Goal: Task Accomplishment & Management: Complete application form

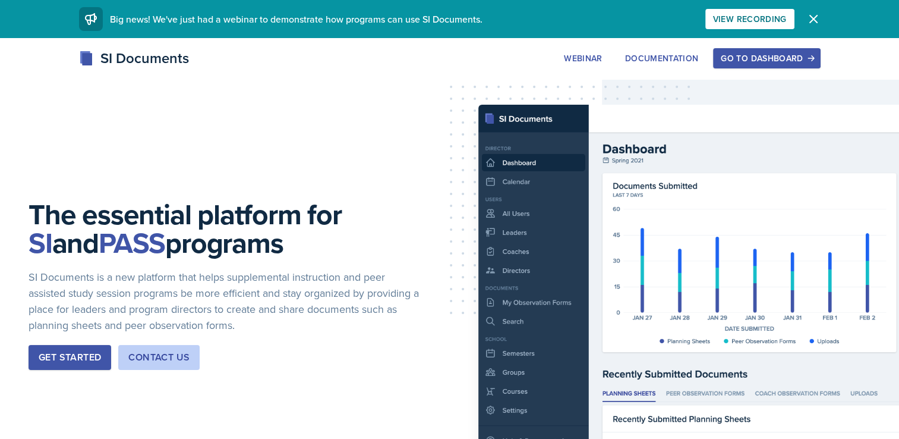
click at [769, 57] on div "Go to Dashboard" at bounding box center [767, 58] width 92 height 10
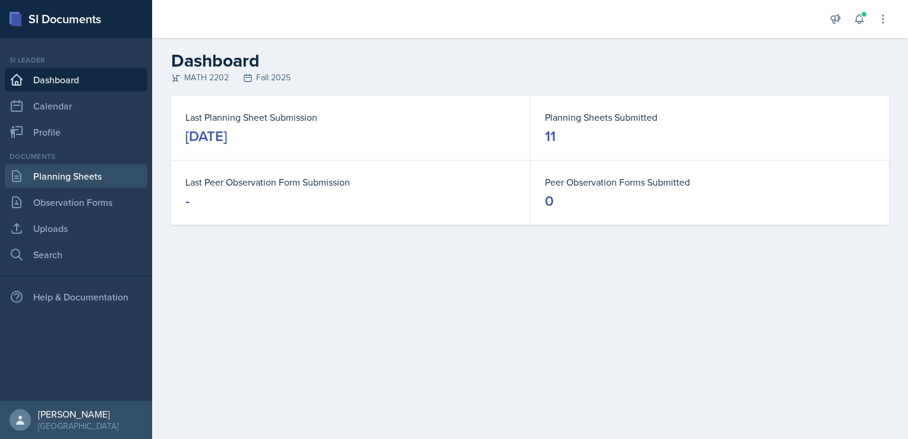
click at [84, 173] on link "Planning Sheets" at bounding box center [76, 176] width 143 height 24
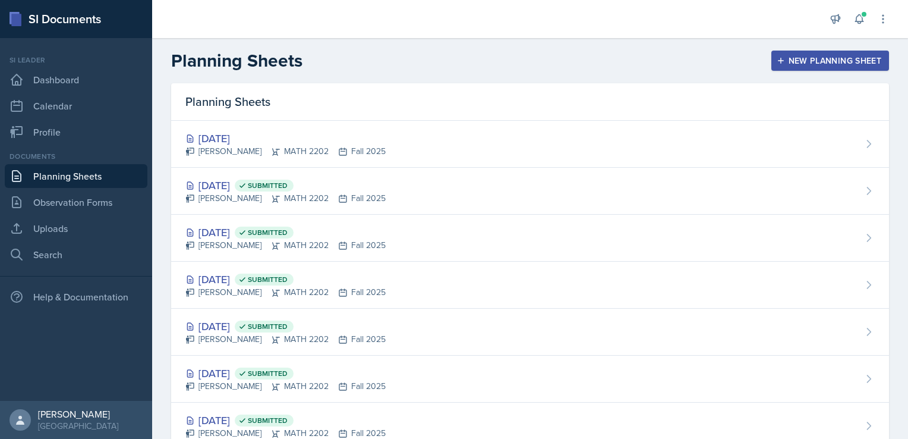
click at [816, 61] on div "New Planning Sheet" at bounding box center [830, 61] width 102 height 10
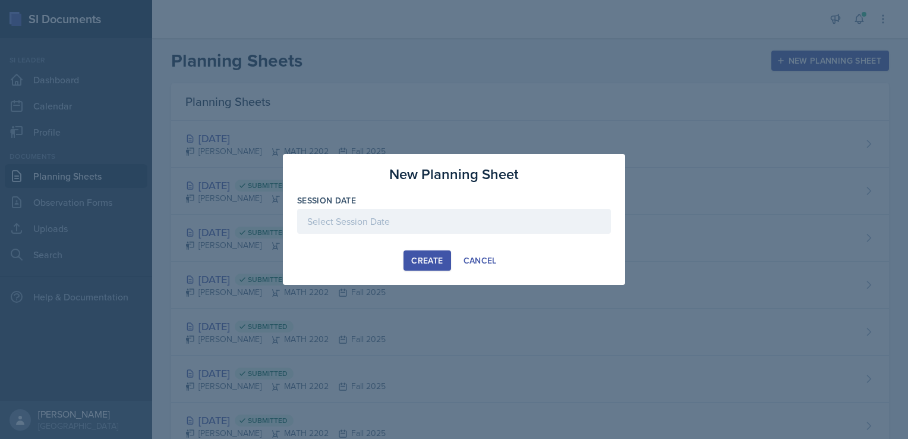
click at [386, 225] on div at bounding box center [454, 221] width 314 height 25
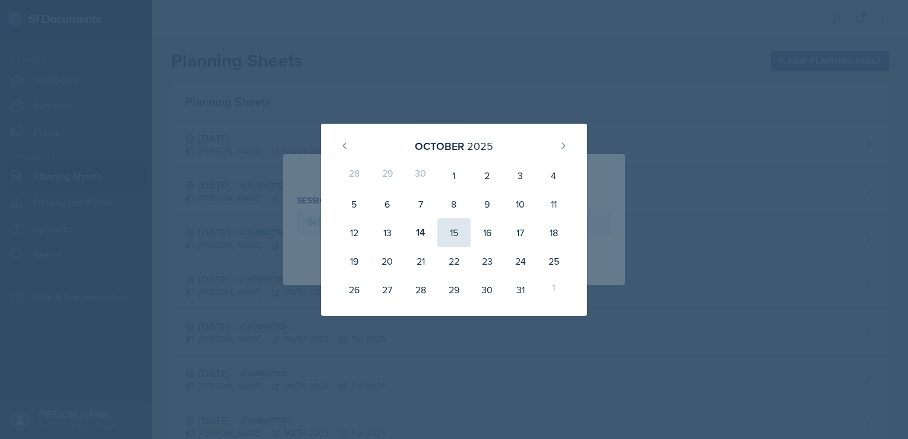
click at [451, 237] on div "15" at bounding box center [453, 232] width 33 height 29
type input "[DATE]"
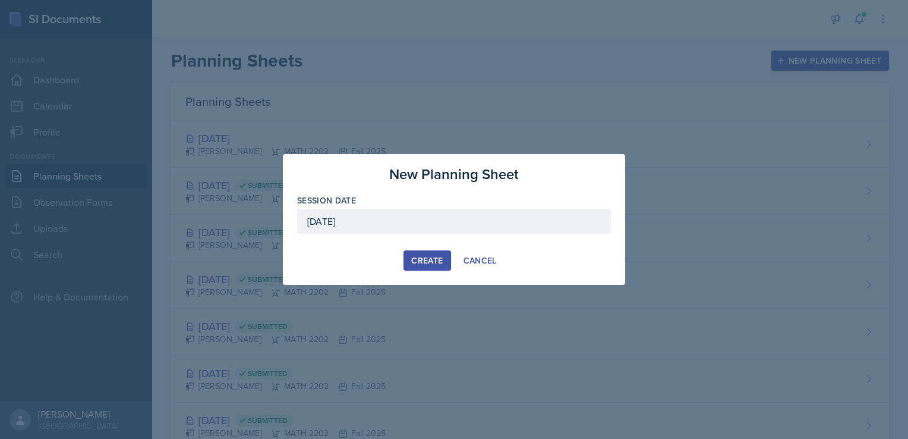
click at [417, 256] on div "Create" at bounding box center [426, 261] width 31 height 10
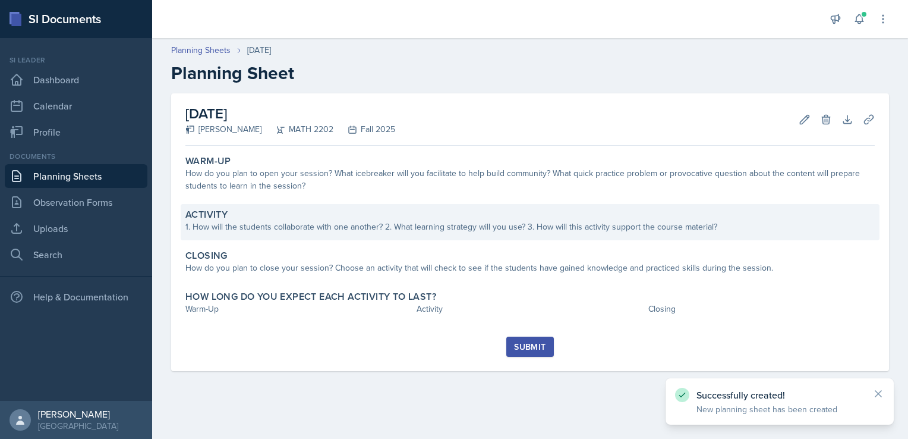
click at [240, 225] on div "1. How will the students collaborate with one another? 2. What learning strateg…" at bounding box center [529, 226] width 689 height 12
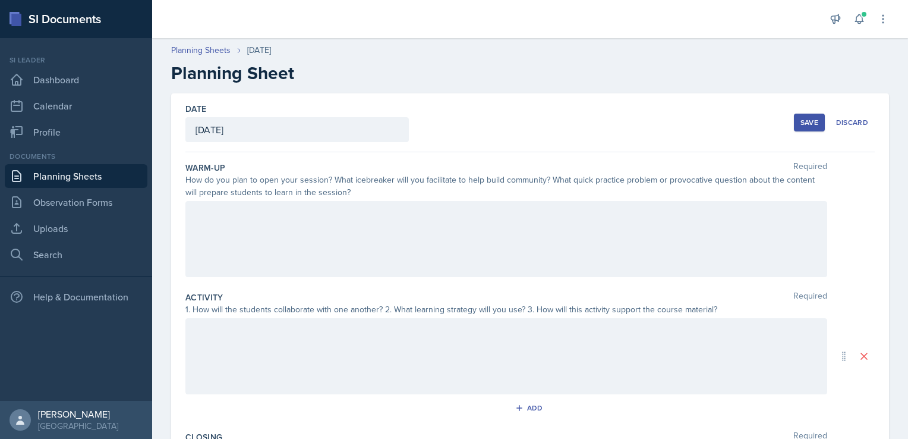
click at [214, 326] on div at bounding box center [506, 356] width 642 height 76
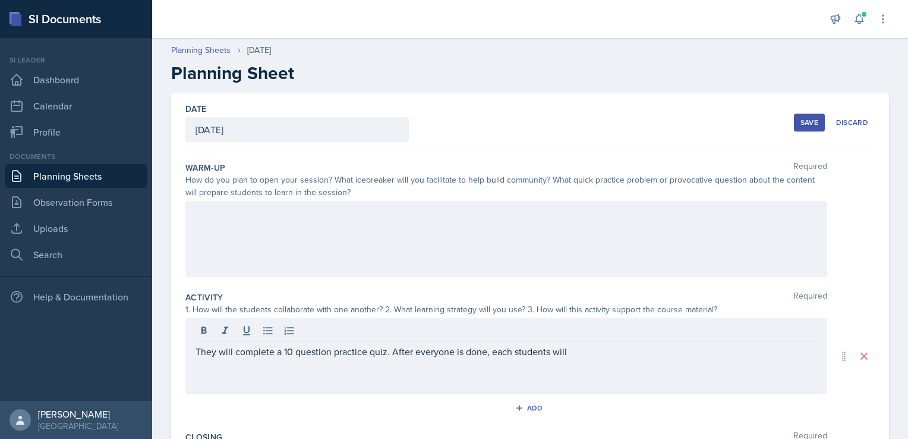
click at [523, 359] on div "They will complete a 10 question practice quiz. After everyone is done, each st…" at bounding box center [506, 356] width 642 height 76
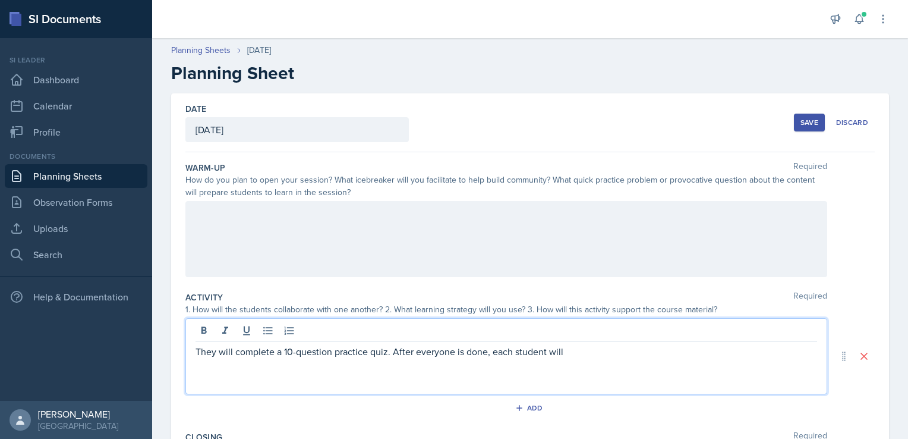
click at [578, 354] on p "They will complete a 10-question practice quiz. After everyone is done, each st…" at bounding box center [507, 351] width 622 height 14
click at [698, 353] on p "They will complete a 10-question practice quiz. After everyone is done, each st…" at bounding box center [507, 351] width 622 height 14
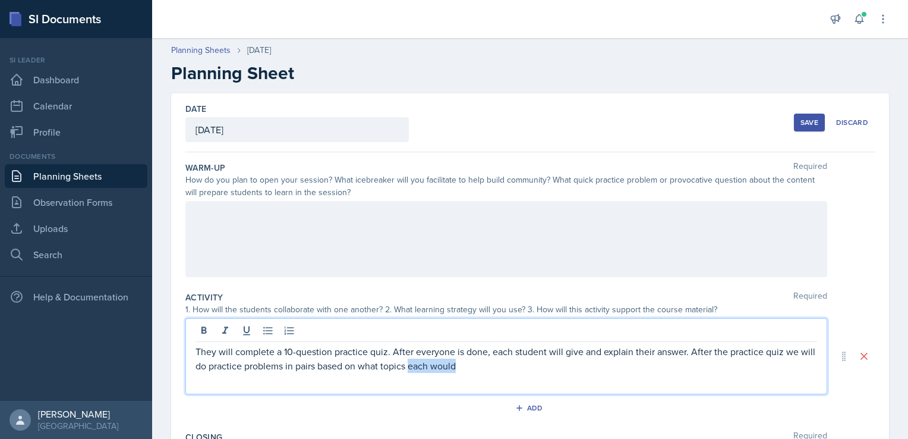
drag, startPoint x: 475, startPoint y: 365, endPoint x: 428, endPoint y: 366, distance: 47.0
click at [428, 366] on p "They will complete a 10-question practice quiz. After everyone is done, each st…" at bounding box center [507, 358] width 622 height 29
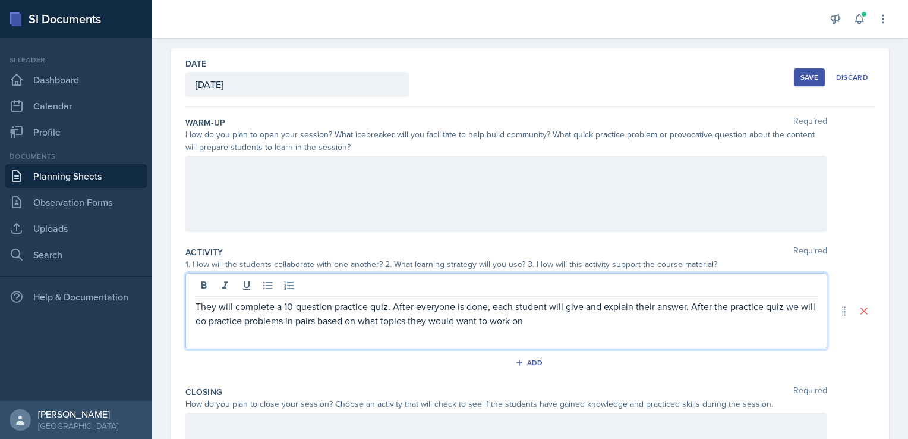
scroll to position [90, 0]
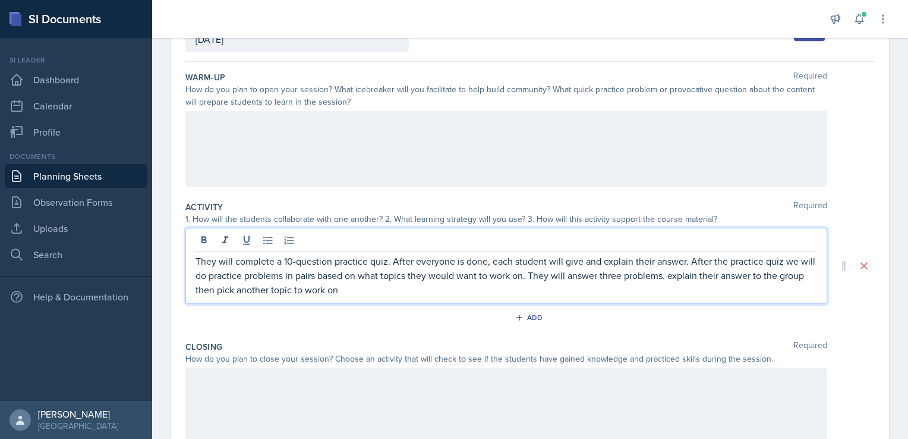
click at [682, 277] on p "They will complete a 10-question practice quiz. After everyone is done, each st…" at bounding box center [507, 275] width 622 height 43
click at [721, 275] on p "They will complete a 10-question practice quiz. After everyone is done, each st…" at bounding box center [507, 275] width 622 height 43
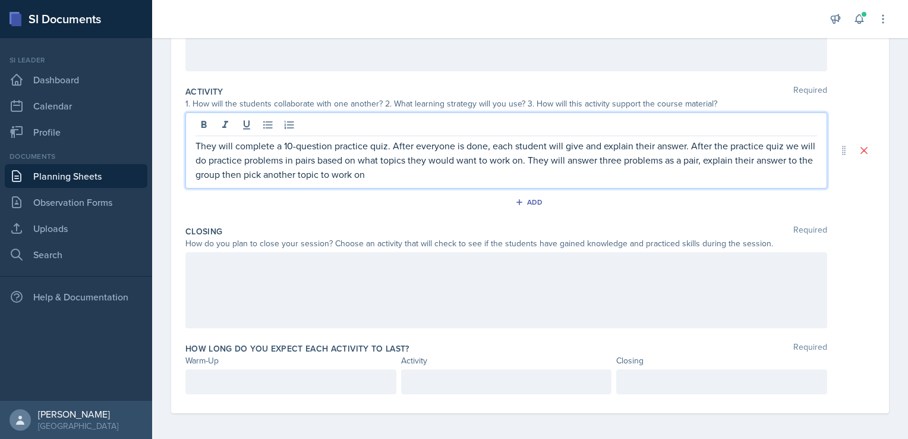
scroll to position [207, 0]
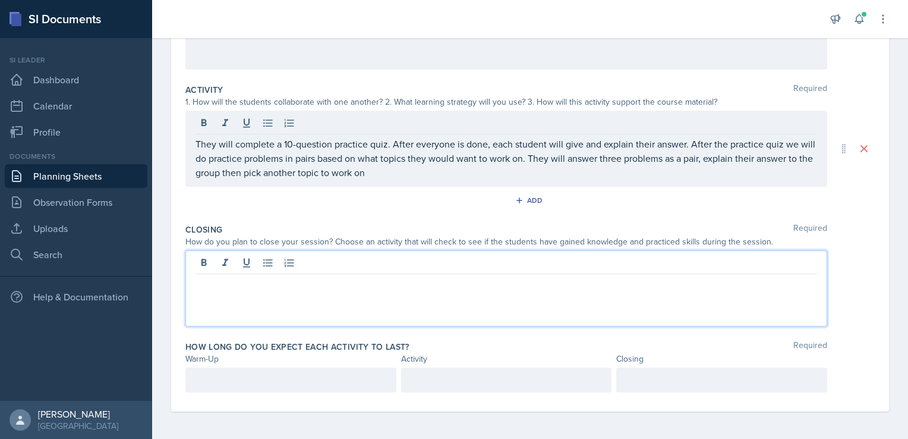
click at [271, 267] on div at bounding box center [506, 288] width 642 height 76
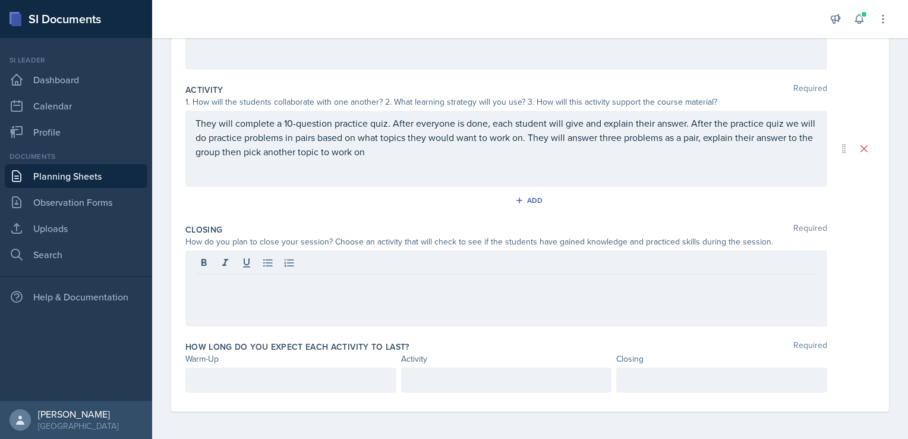
click at [397, 158] on div "They will complete a 10-question practice quiz. After everyone is done, each st…" at bounding box center [506, 149] width 642 height 76
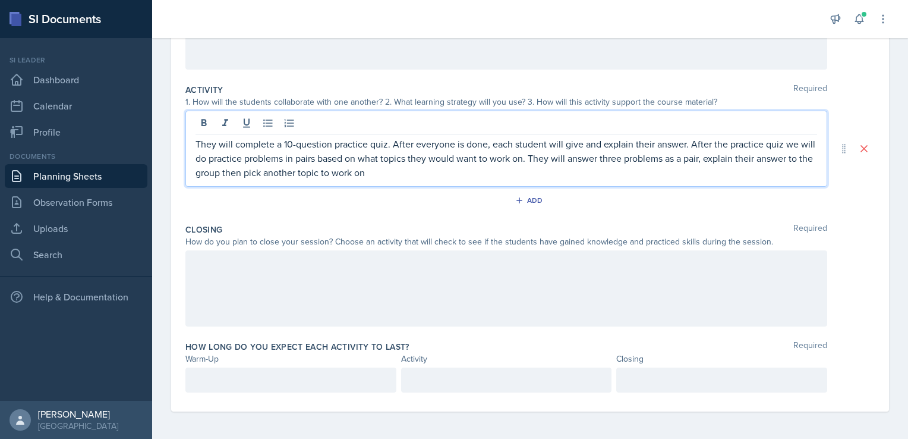
click at [390, 173] on p "They will complete a 10-question practice quiz. After everyone is done, each st…" at bounding box center [507, 158] width 622 height 43
click at [199, 268] on div at bounding box center [506, 288] width 642 height 76
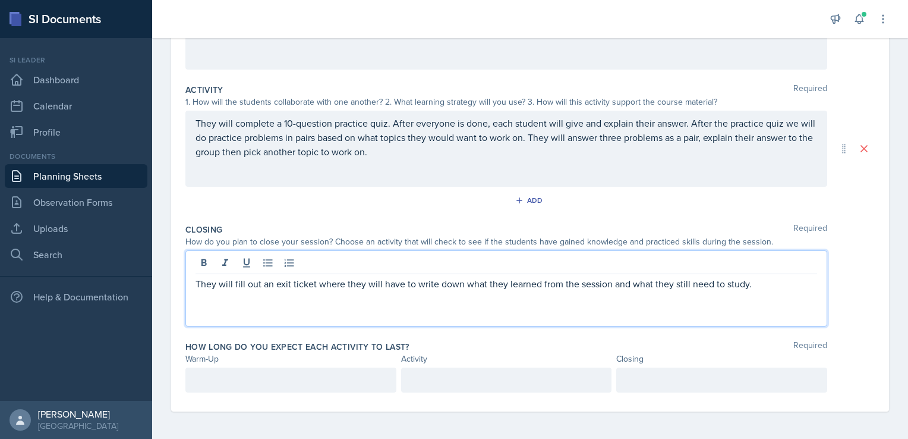
click at [628, 389] on div at bounding box center [721, 379] width 211 height 25
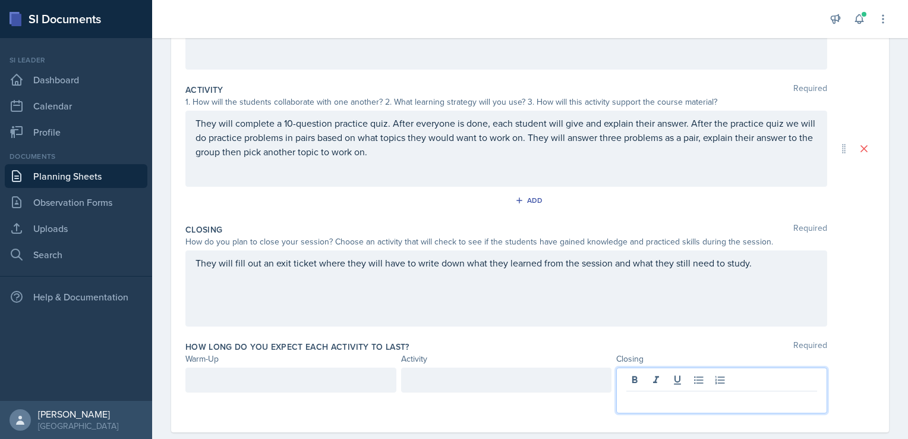
scroll to position [228, 0]
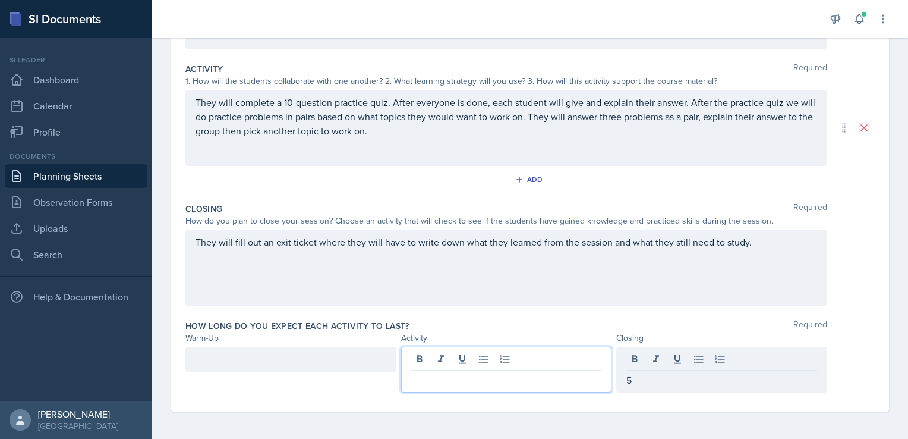
click at [409, 359] on div at bounding box center [506, 369] width 211 height 46
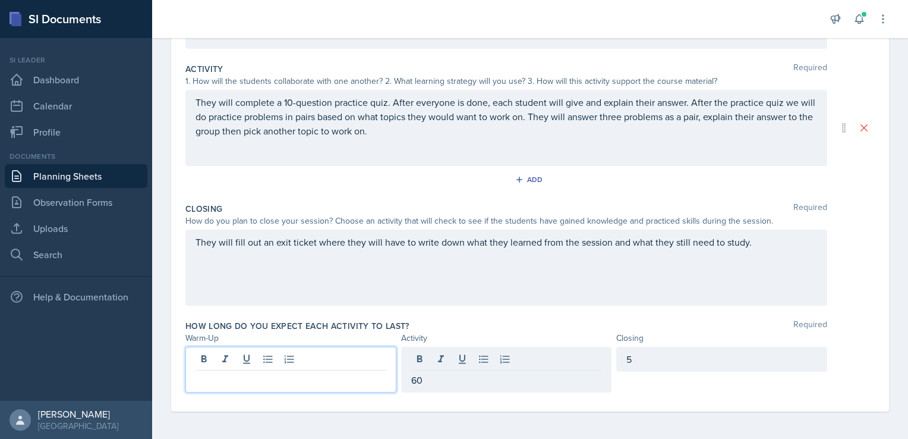
click at [207, 361] on div at bounding box center [290, 369] width 211 height 46
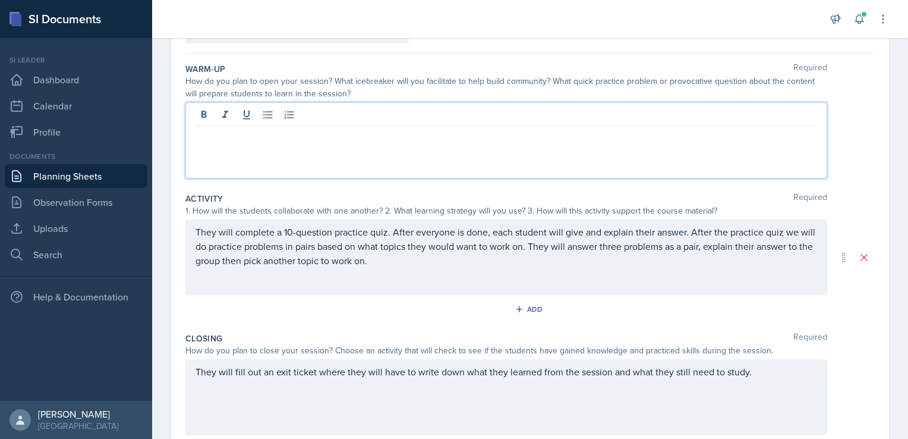
click at [244, 139] on p at bounding box center [507, 135] width 622 height 14
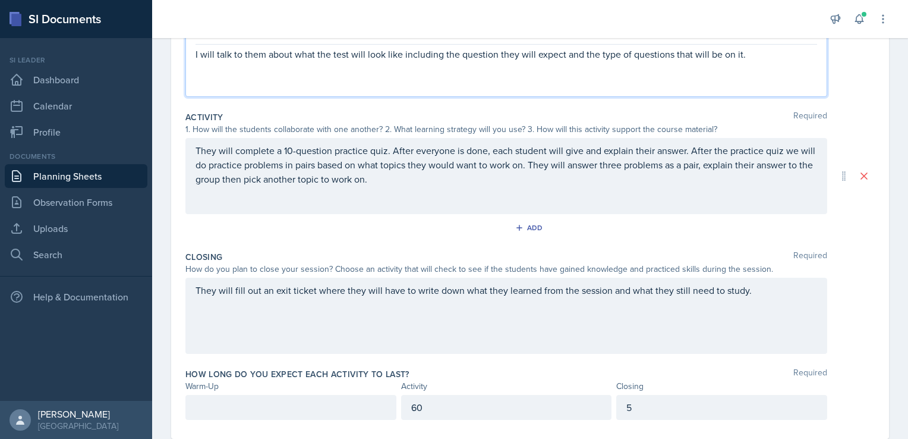
scroll to position [207, 0]
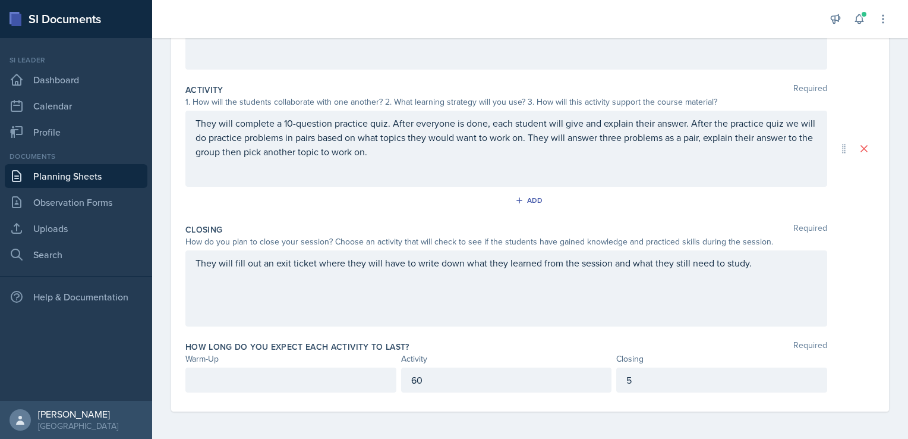
click at [223, 370] on div at bounding box center [290, 379] width 211 height 25
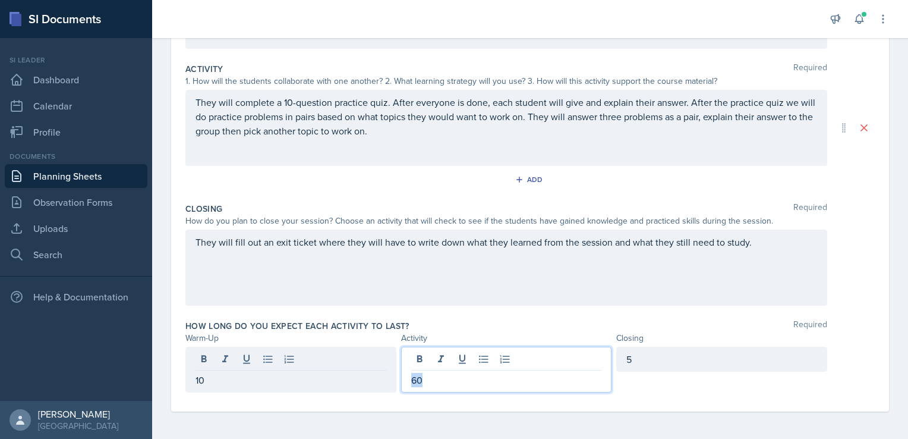
drag, startPoint x: 424, startPoint y: 357, endPoint x: 393, endPoint y: 358, distance: 30.9
click at [393, 358] on div "10 60 5" at bounding box center [506, 369] width 642 height 46
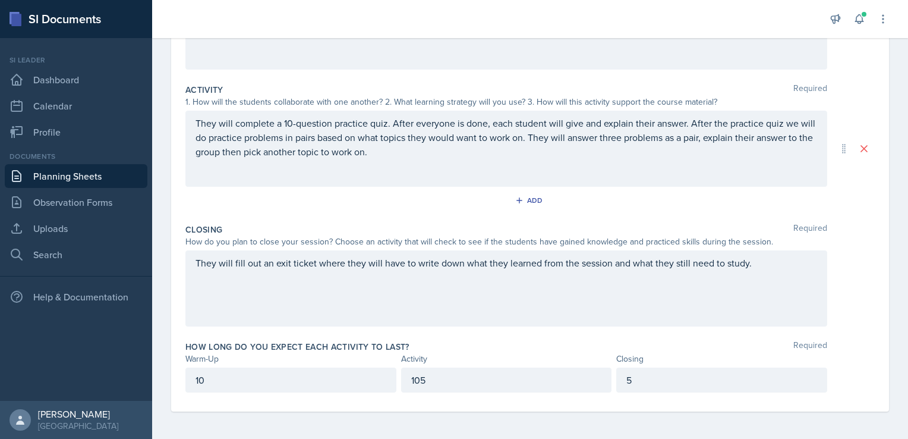
click at [518, 345] on div "How long do you expect each activity to last? Required" at bounding box center [529, 347] width 689 height 12
click at [195, 260] on div "They will fill out an exit ticket where they will have to write down what they …" at bounding box center [506, 288] width 642 height 76
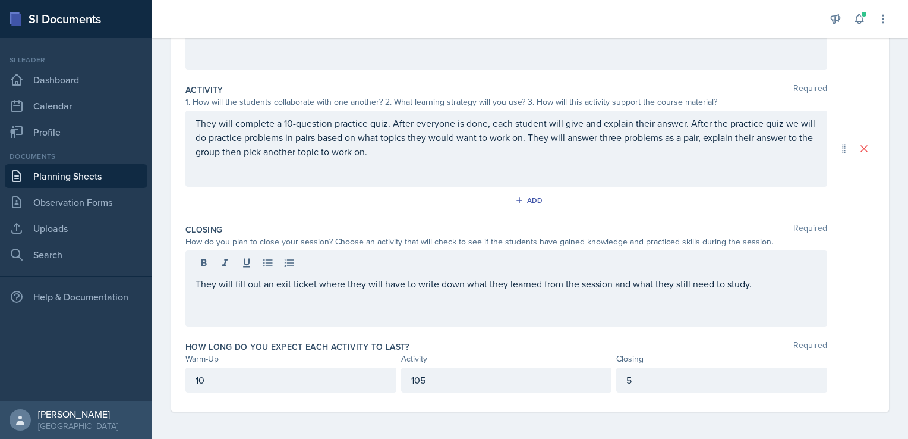
click at [193, 282] on div "They will fill out an exit ticket where they will have to write down what they …" at bounding box center [506, 288] width 642 height 76
click at [195, 282] on div "They will fill out an exit ticket where they will have to write down what they …" at bounding box center [506, 288] width 642 height 76
click at [195, 281] on div "They will fill out an exit ticket where they will have to write down what they …" at bounding box center [506, 288] width 642 height 76
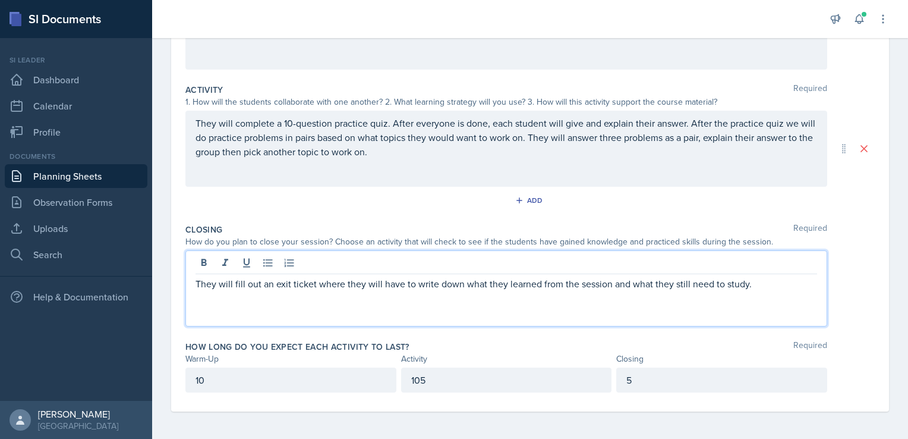
click at [234, 278] on p "They will fill out an exit ticket where they will have to write down what they …" at bounding box center [507, 283] width 622 height 14
click at [383, 282] on p "They will fill out an exit ticket where they will have to write down what they …" at bounding box center [507, 283] width 622 height 14
click at [635, 382] on div "5" at bounding box center [721, 379] width 211 height 25
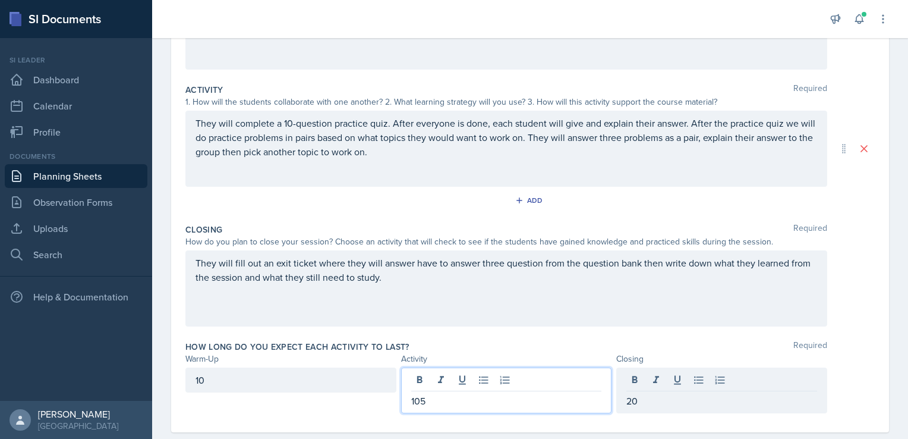
click at [437, 384] on div "105" at bounding box center [506, 390] width 211 height 46
click at [524, 263] on div "They will fill out an exit ticket where they will answer have to answer three q…" at bounding box center [506, 288] width 642 height 76
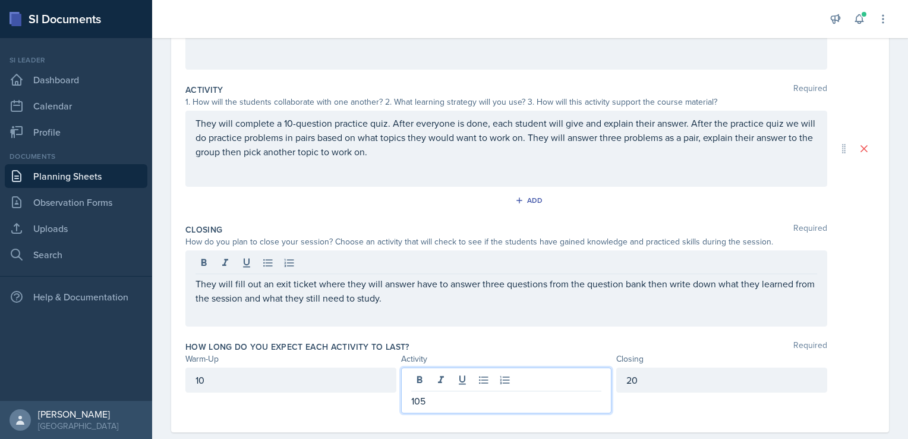
click at [428, 380] on div "105" at bounding box center [506, 390] width 211 height 46
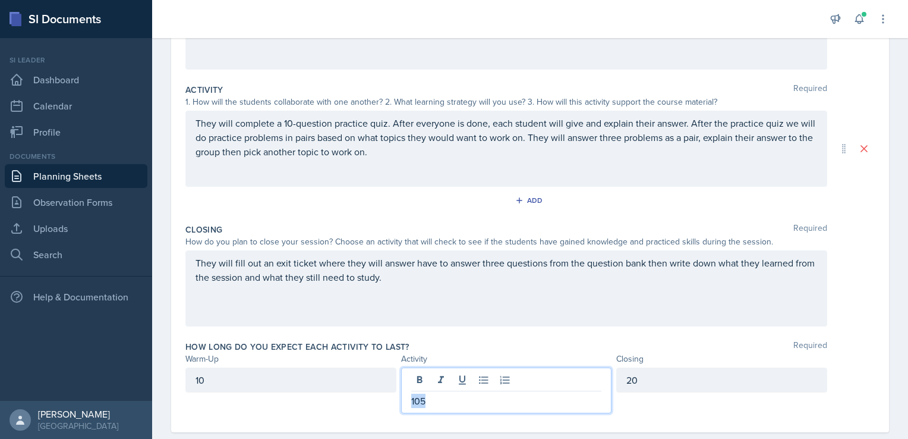
drag, startPoint x: 424, startPoint y: 401, endPoint x: 399, endPoint y: 401, distance: 25.0
click at [401, 401] on div "105" at bounding box center [506, 390] width 211 height 46
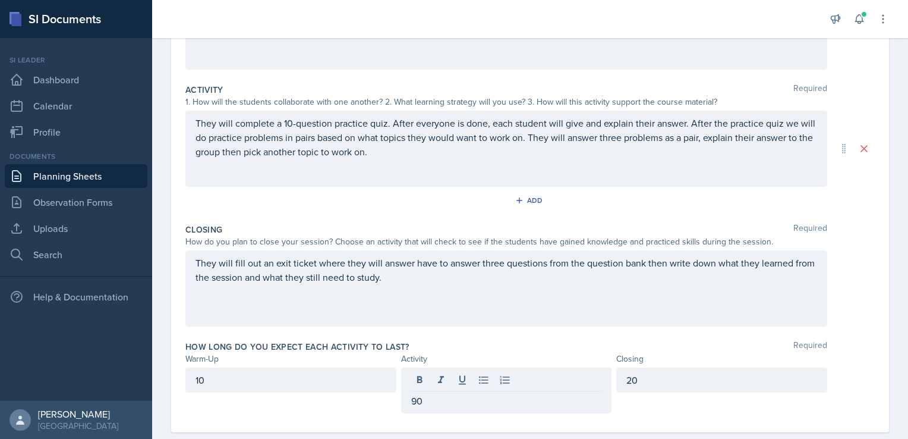
click at [848, 277] on div "They will fill out an exit ticket where they will answer have to answer three q…" at bounding box center [529, 288] width 689 height 76
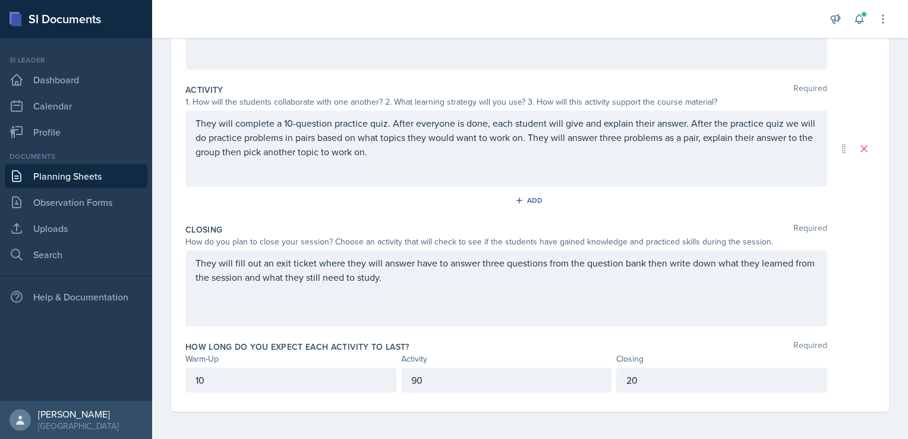
scroll to position [0, 0]
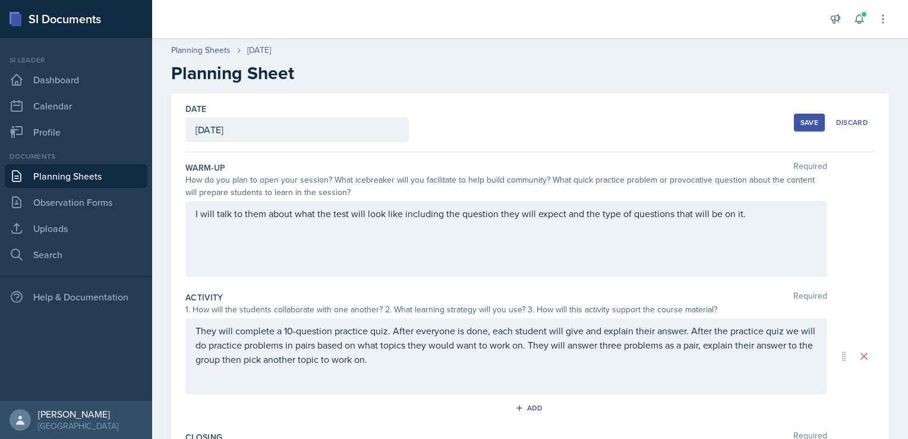
click at [802, 120] on div "Save" at bounding box center [809, 123] width 18 height 10
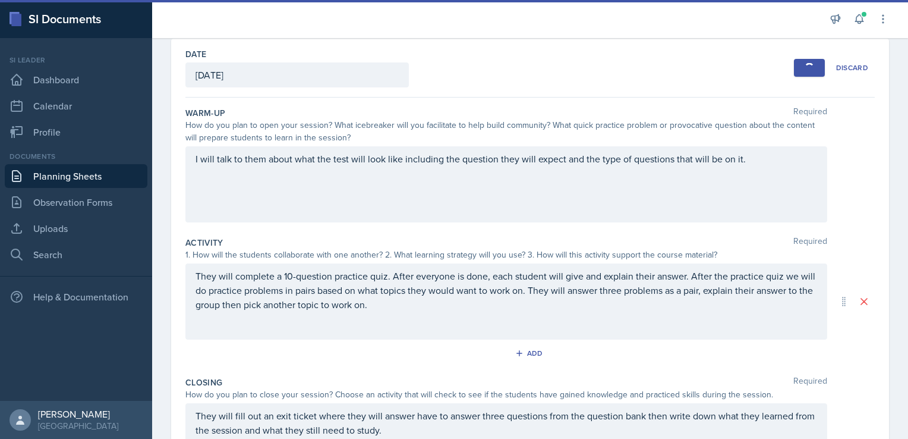
scroll to position [59, 0]
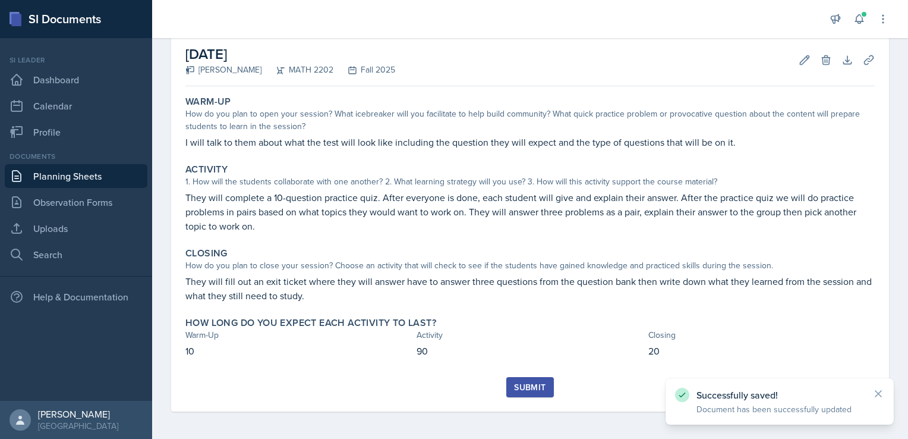
click at [521, 385] on div "Submit" at bounding box center [529, 387] width 31 height 10
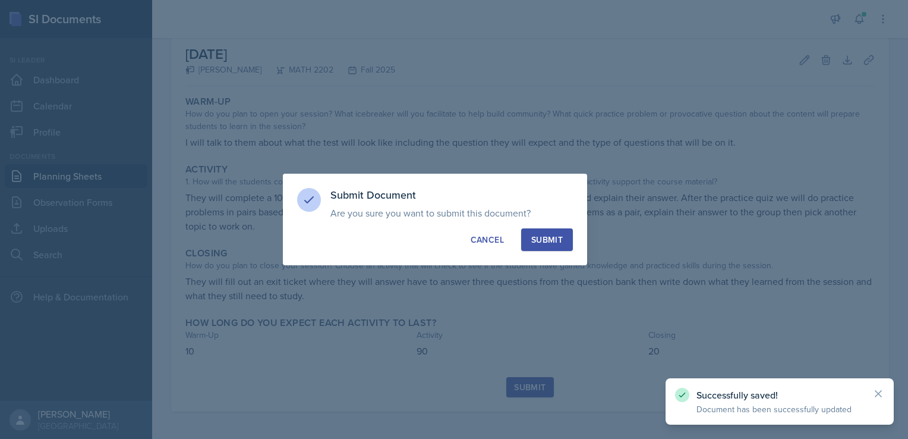
click at [542, 247] on button "Submit" at bounding box center [547, 239] width 52 height 23
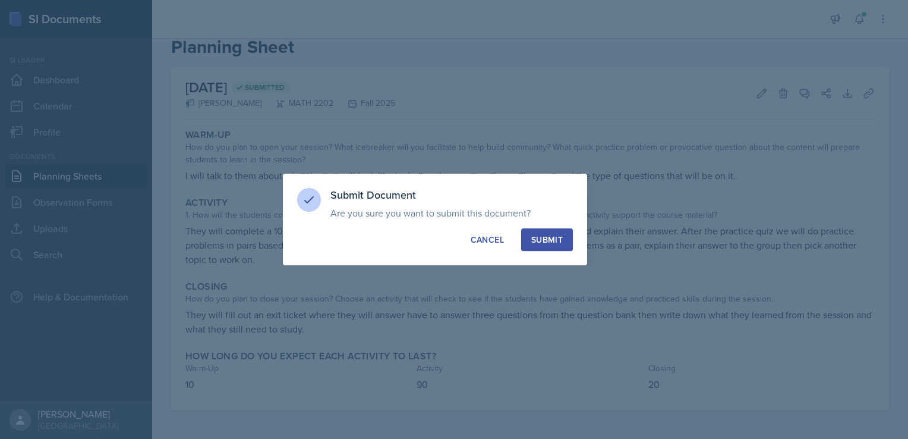
scroll to position [26, 0]
